Goal: Find specific page/section

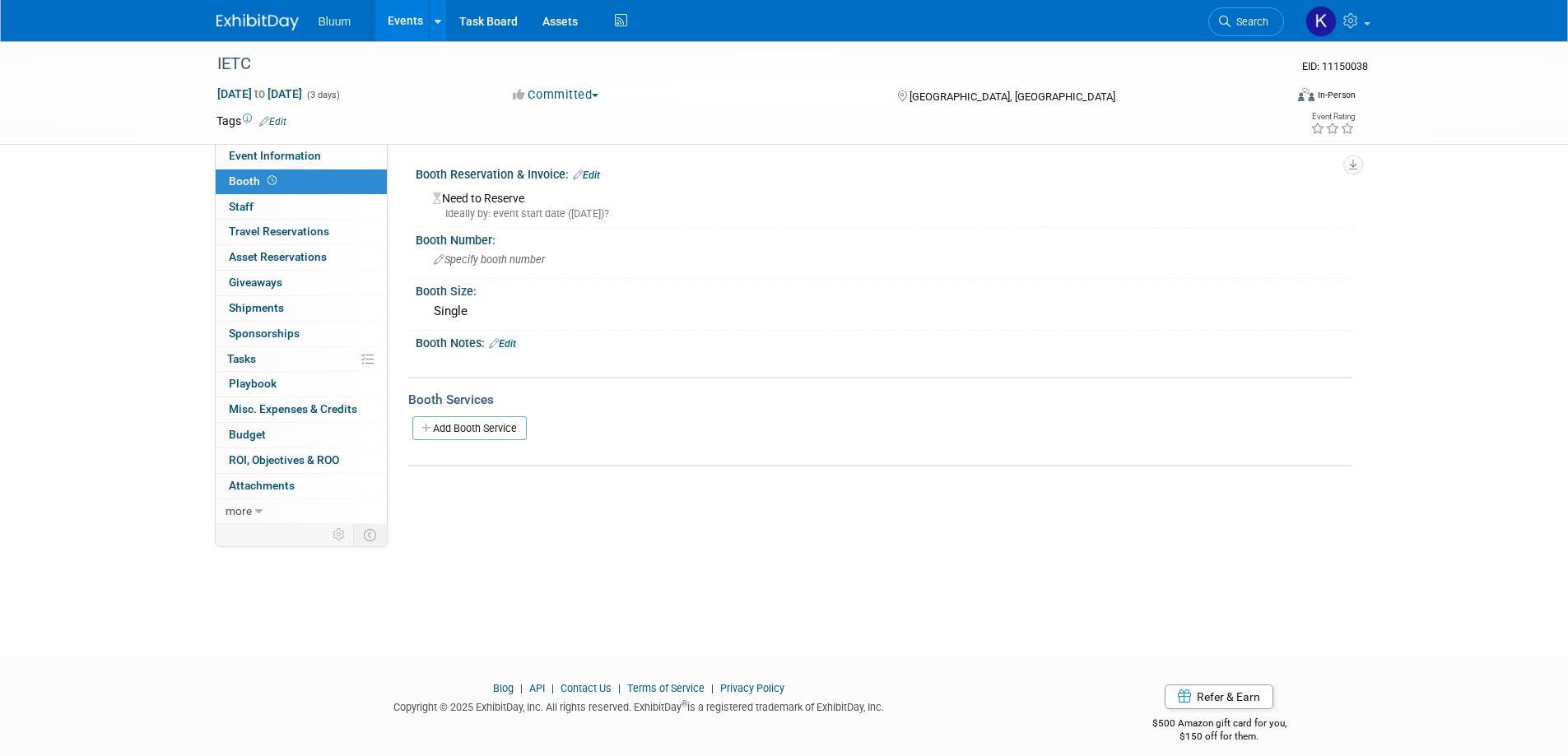
click at [409, 19] on link "Events" at bounding box center [405, 21] width 60 height 41
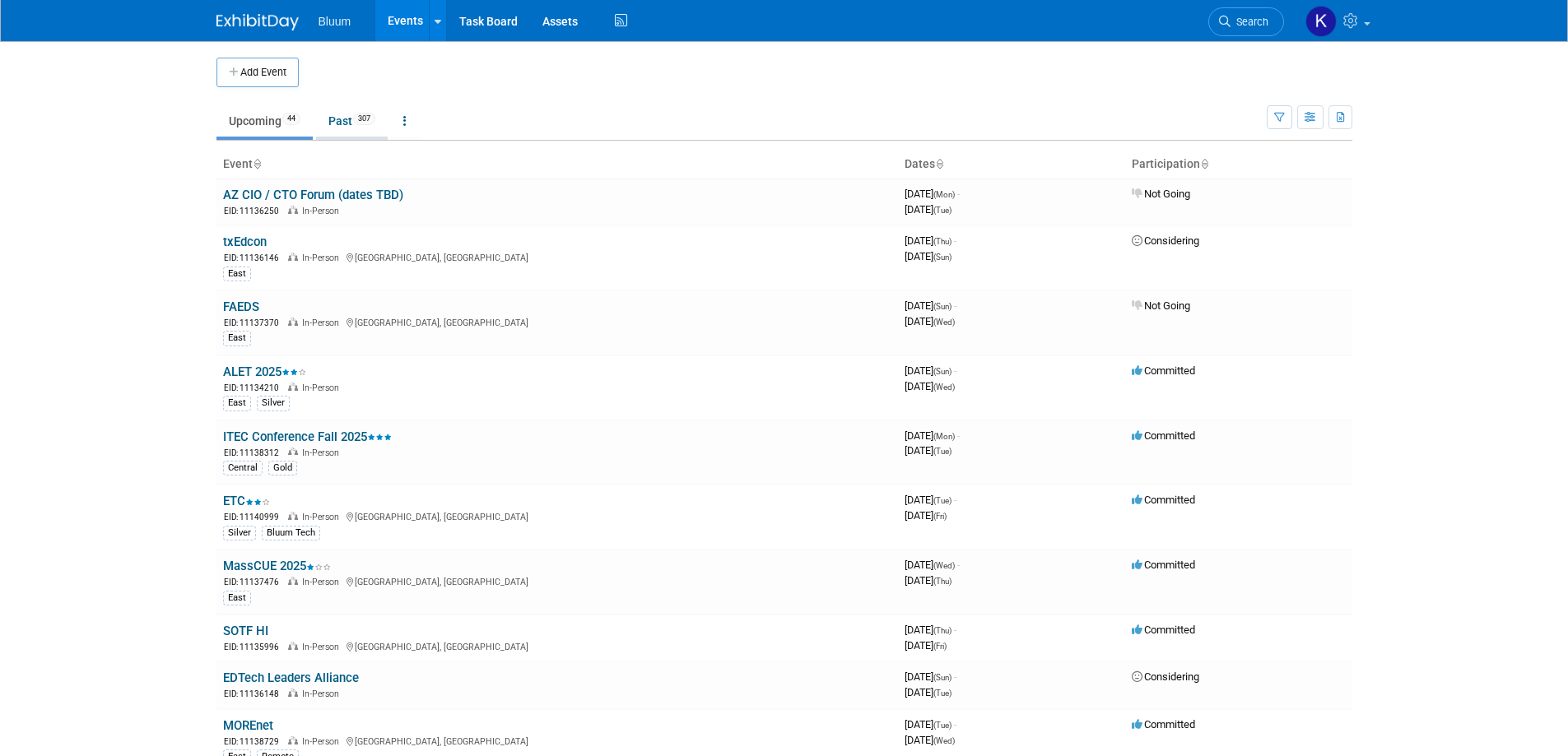
click at [352, 122] on link "Past 307" at bounding box center [352, 121] width 72 height 31
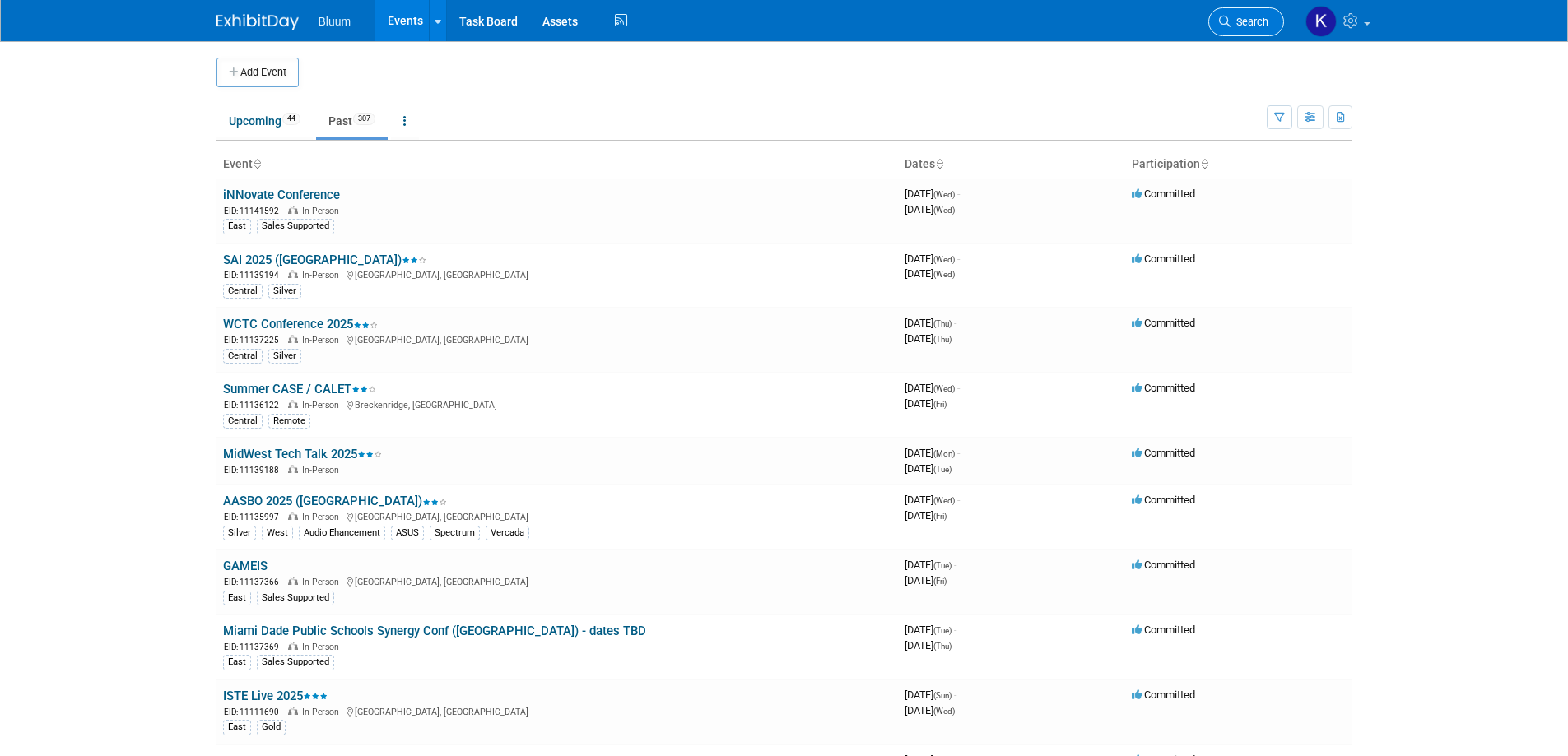
click at [1235, 20] on span "Search" at bounding box center [1249, 21] width 38 height 13
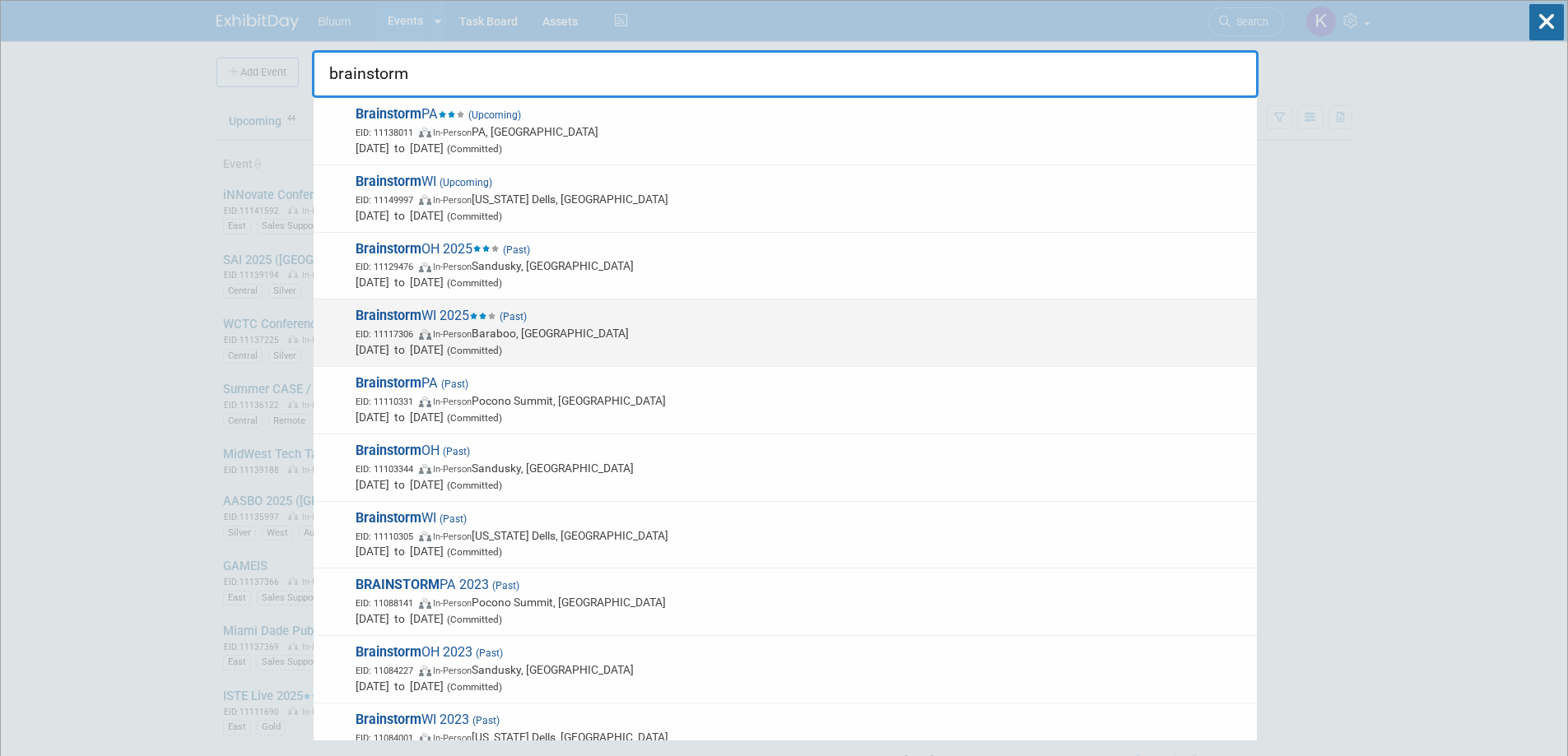
type input "brainstorm"
click at [444, 329] on span "In-Person" at bounding box center [452, 335] width 38 height 11
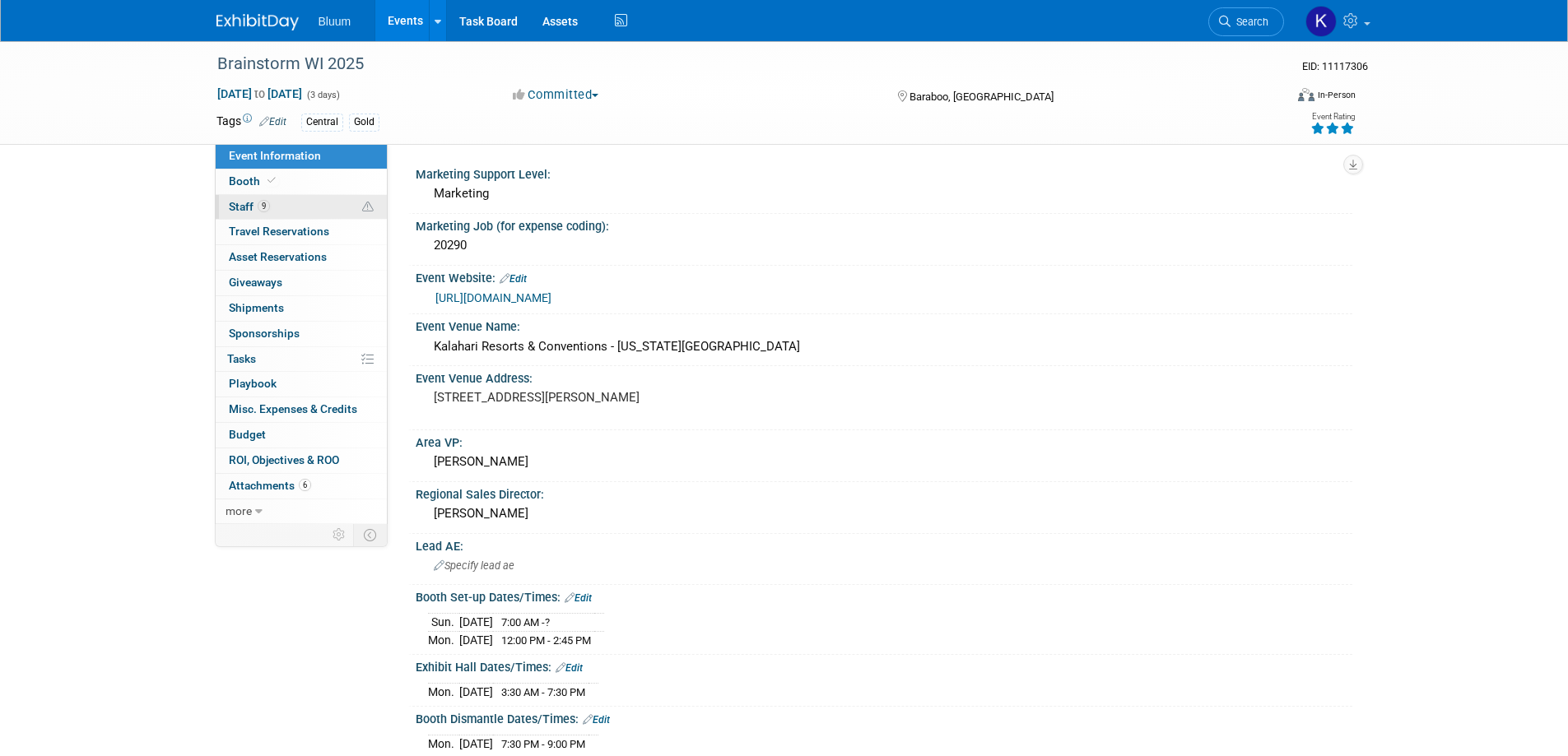
click at [251, 200] on link "9 Staff 9" at bounding box center [301, 208] width 171 height 25
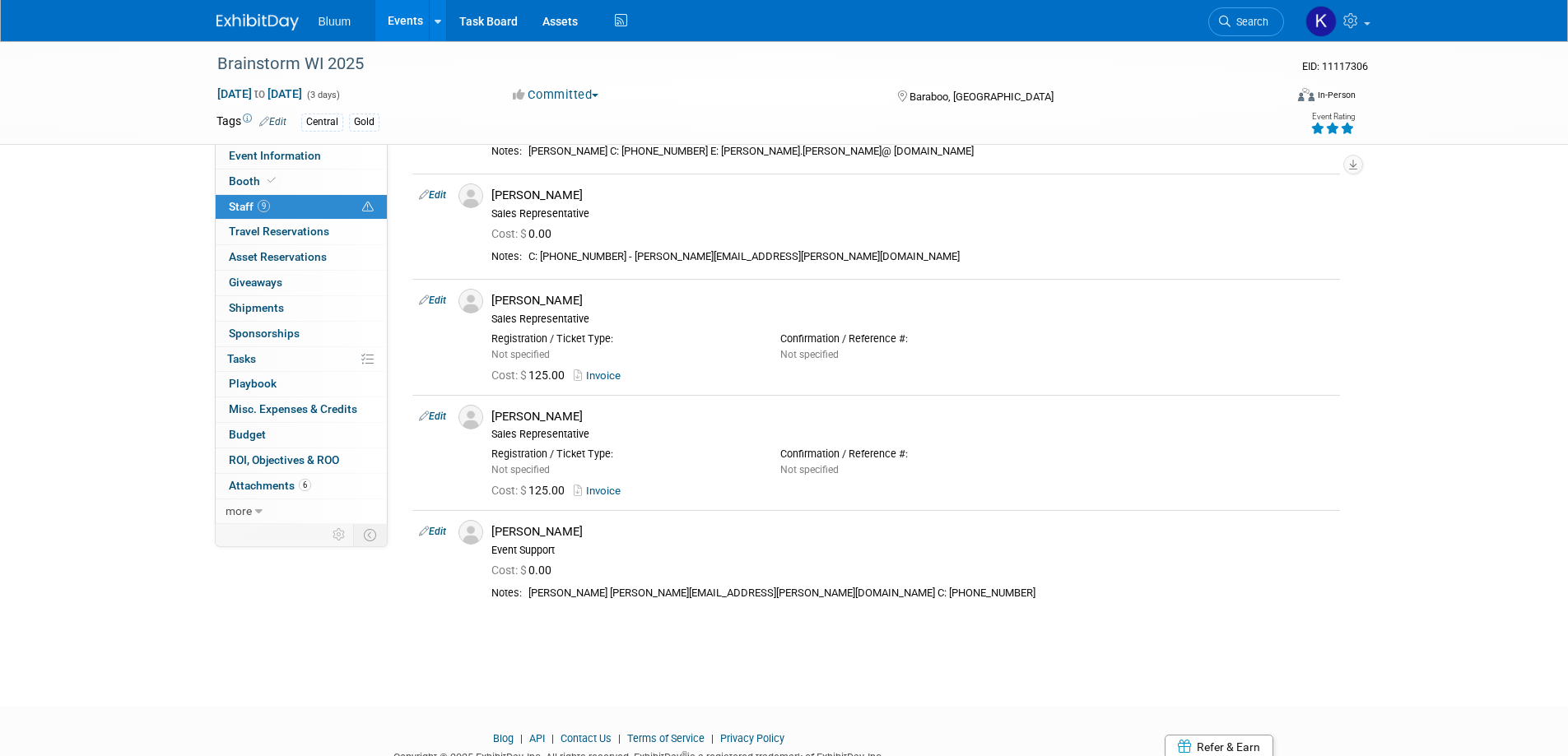
scroll to position [658, 0]
